Goal: Task Accomplishment & Management: Manage account settings

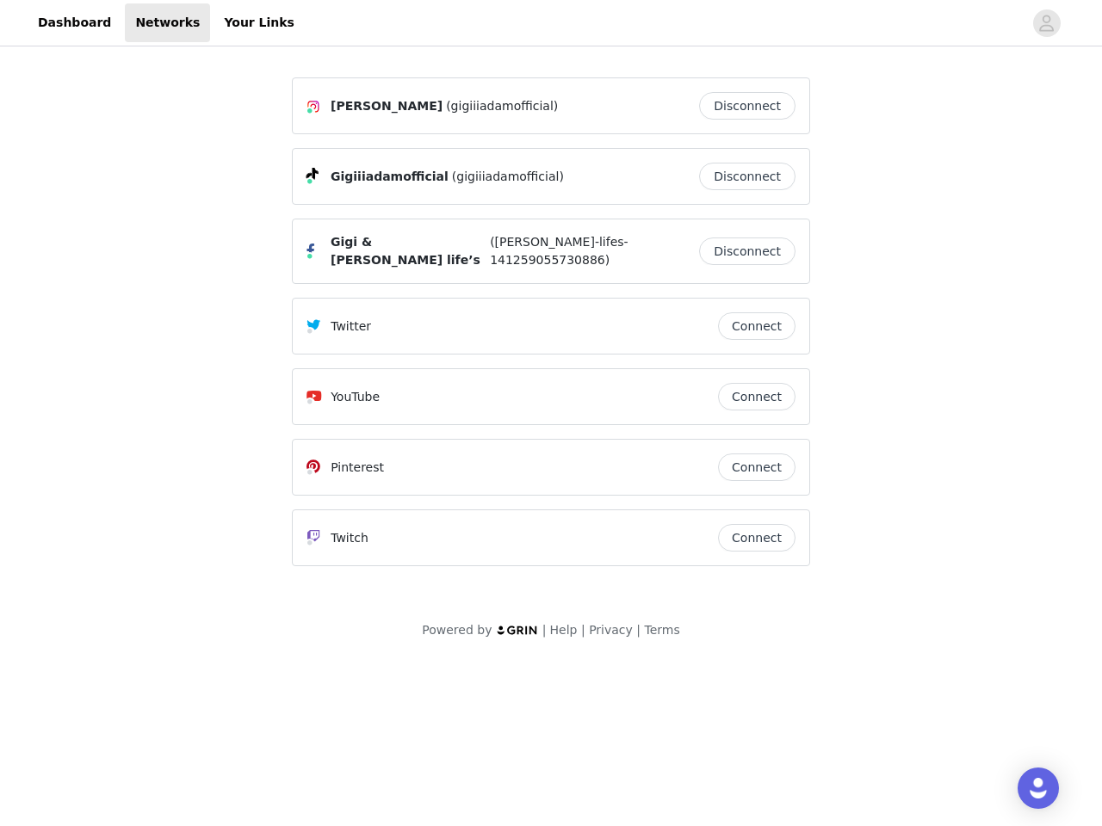
click at [551, 325] on div "Twitter" at bounding box center [511, 326] width 411 height 21
click at [551, 23] on div at bounding box center [664, 22] width 718 height 39
click at [1047, 23] on icon "avatar" at bounding box center [1046, 23] width 16 height 28
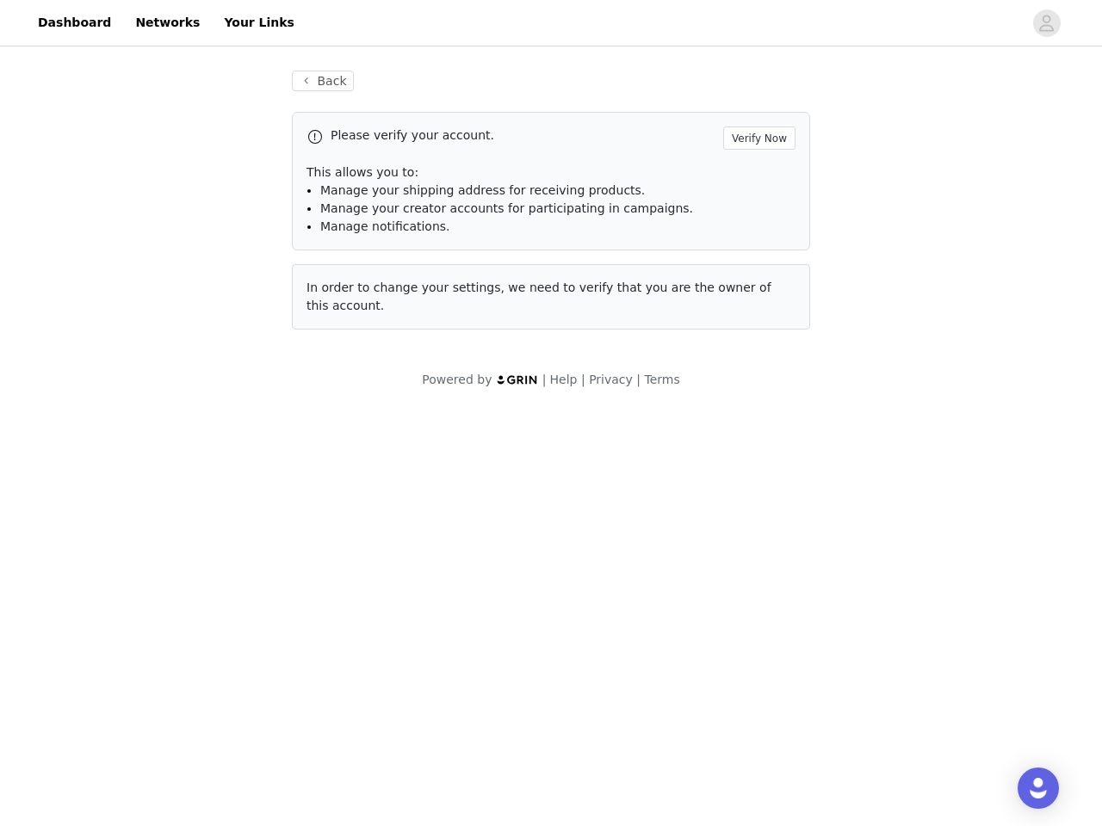
click at [751, 176] on p "This allows you to:" at bounding box center [550, 173] width 489 height 18
click at [751, 247] on div "Please verify your account. Verify Now This allows you to: Manage your shipping…" at bounding box center [551, 181] width 518 height 139
click at [757, 318] on div "Back Please verify your account. Verify Now This allows you to: Manage your shi…" at bounding box center [550, 200] width 559 height 300
click at [757, 388] on div "Powered by | Help | Privacy | Terms" at bounding box center [551, 390] width 1102 height 39
click at [757, 459] on body "Dashboard Networks Your Links Back Please verify your account. Verify Now This …" at bounding box center [551, 413] width 1102 height 826
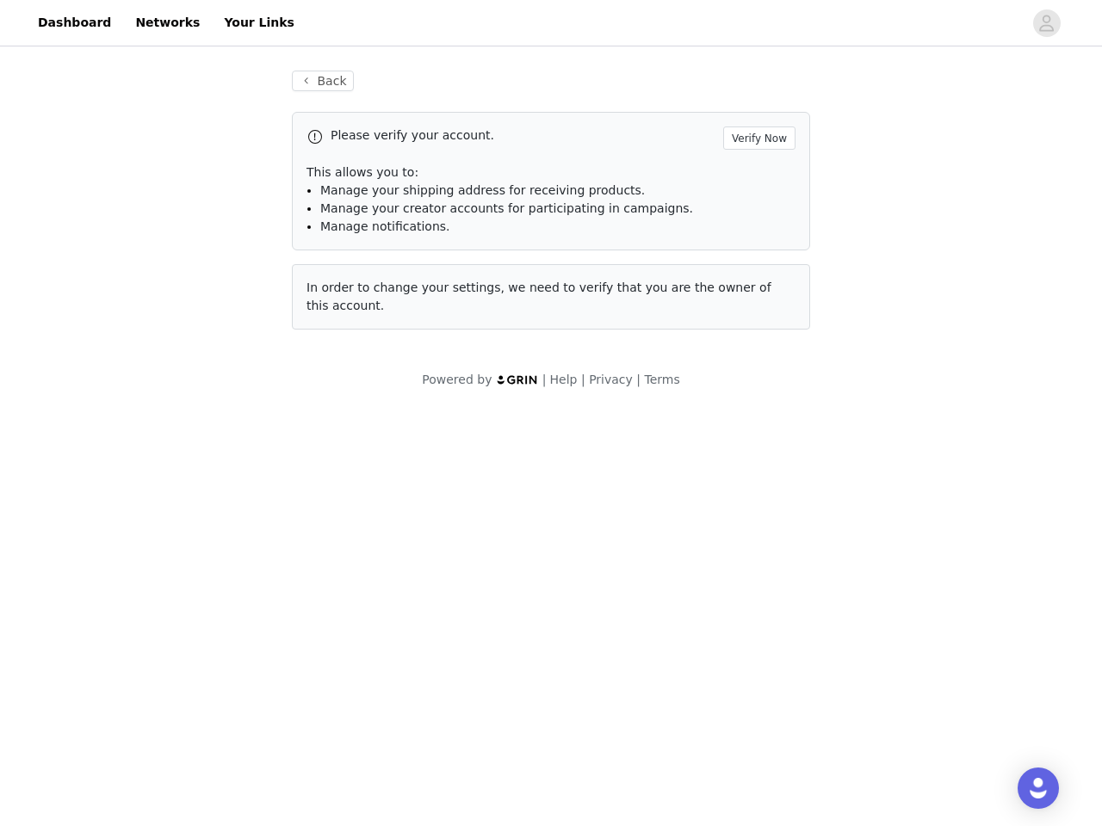
click at [757, 529] on body "Dashboard Networks Your Links Back Please verify your account. Verify Now This …" at bounding box center [551, 413] width 1102 height 826
